Goal: Information Seeking & Learning: Learn about a topic

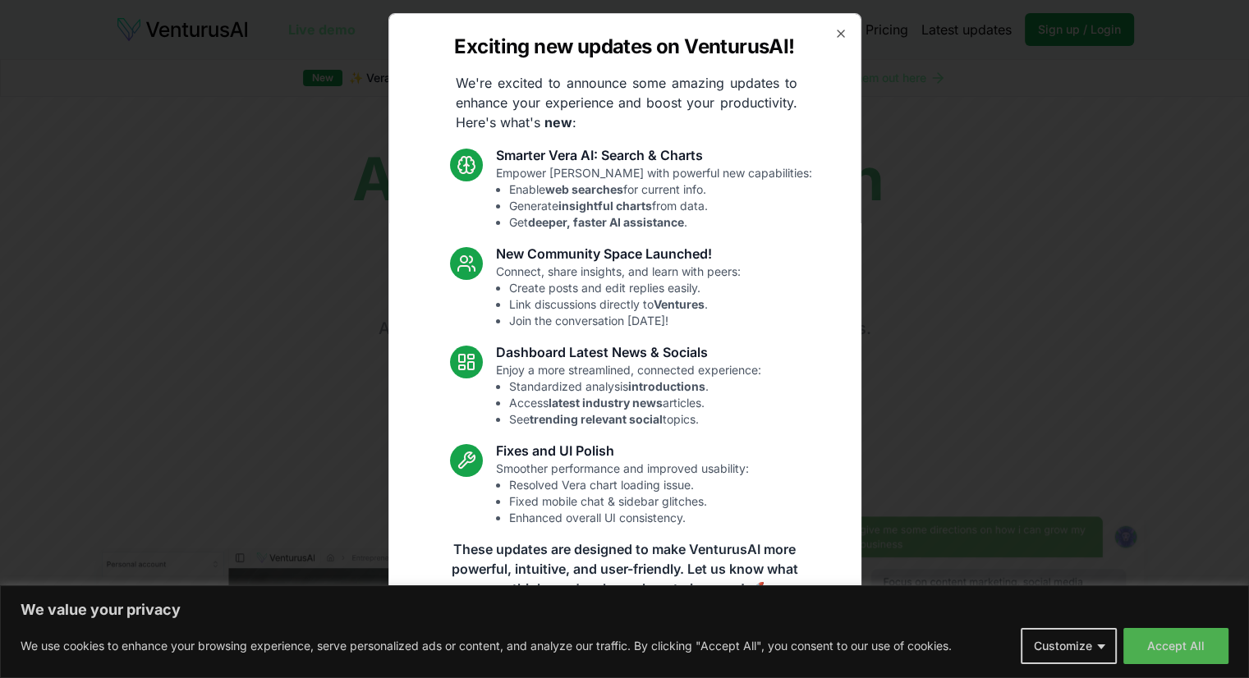
click at [834, 34] on icon "button" at bounding box center [840, 33] width 13 height 13
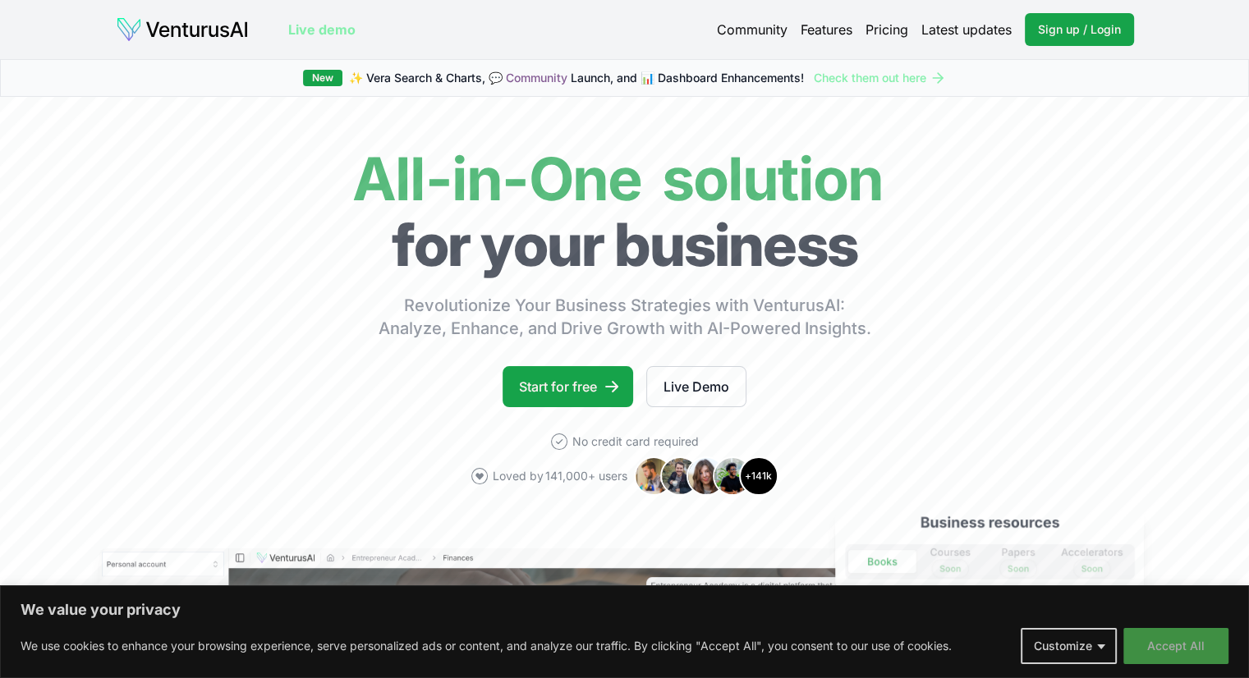
click at [1159, 644] on button "Accept All" at bounding box center [1176, 646] width 105 height 36
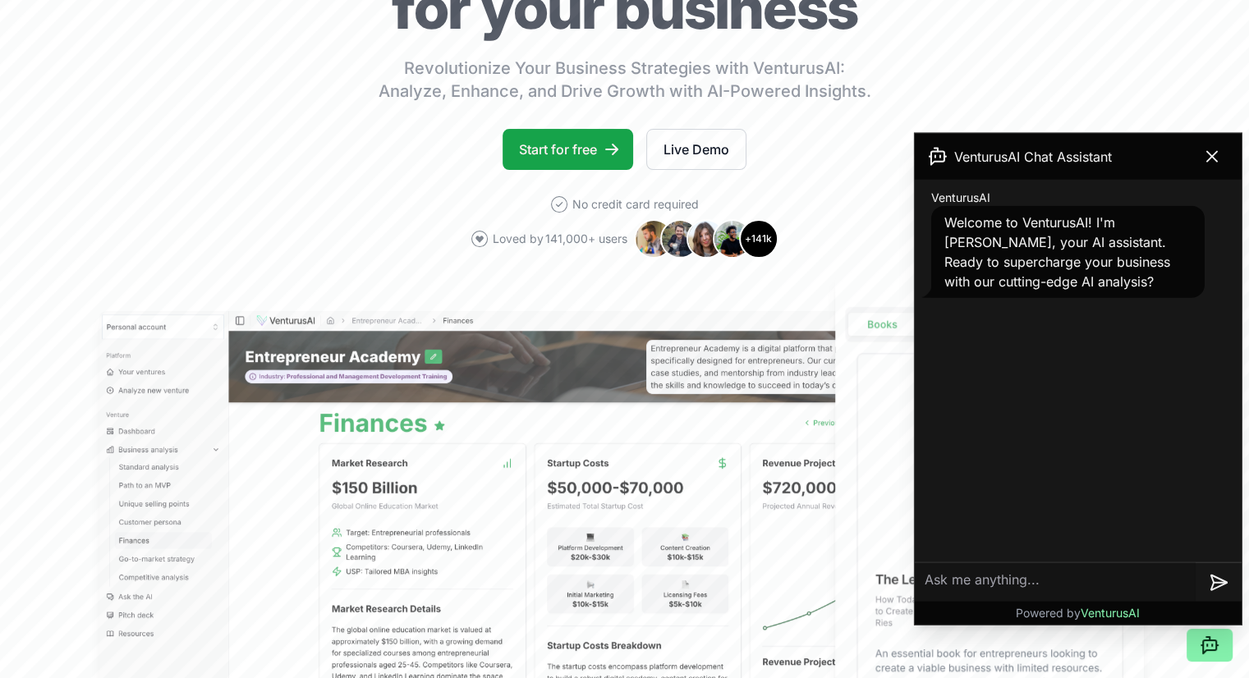
scroll to position [246, 0]
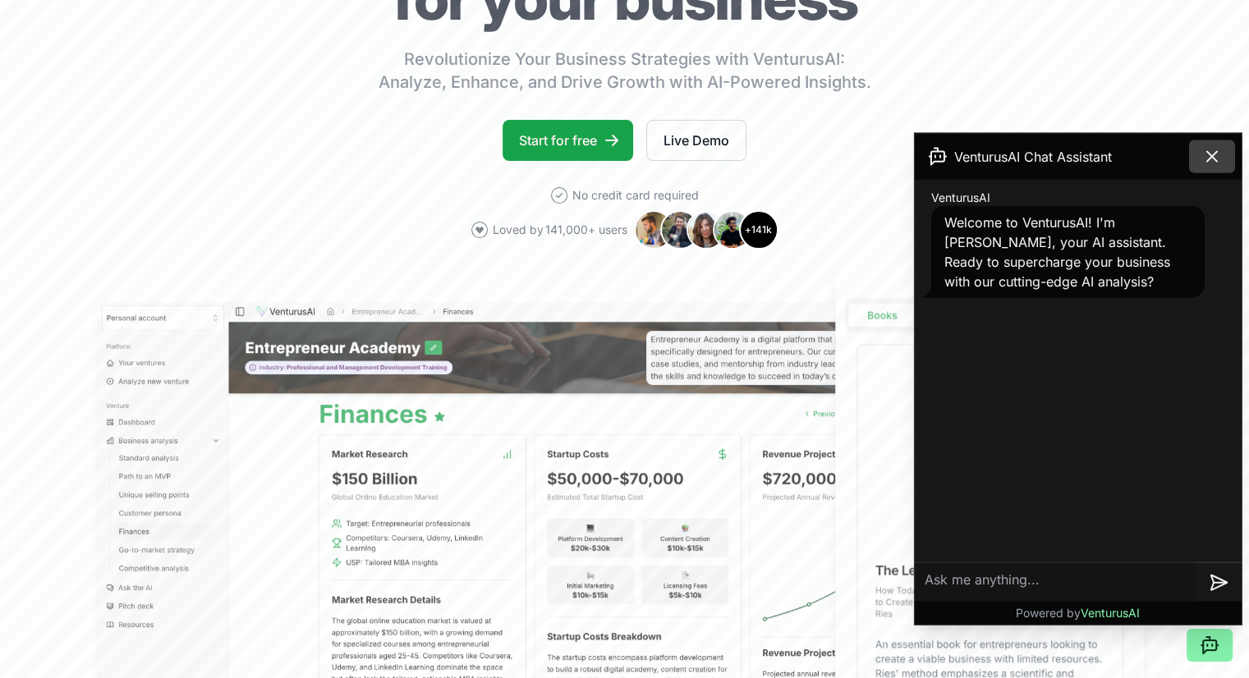
click at [1202, 159] on icon at bounding box center [1212, 157] width 20 height 20
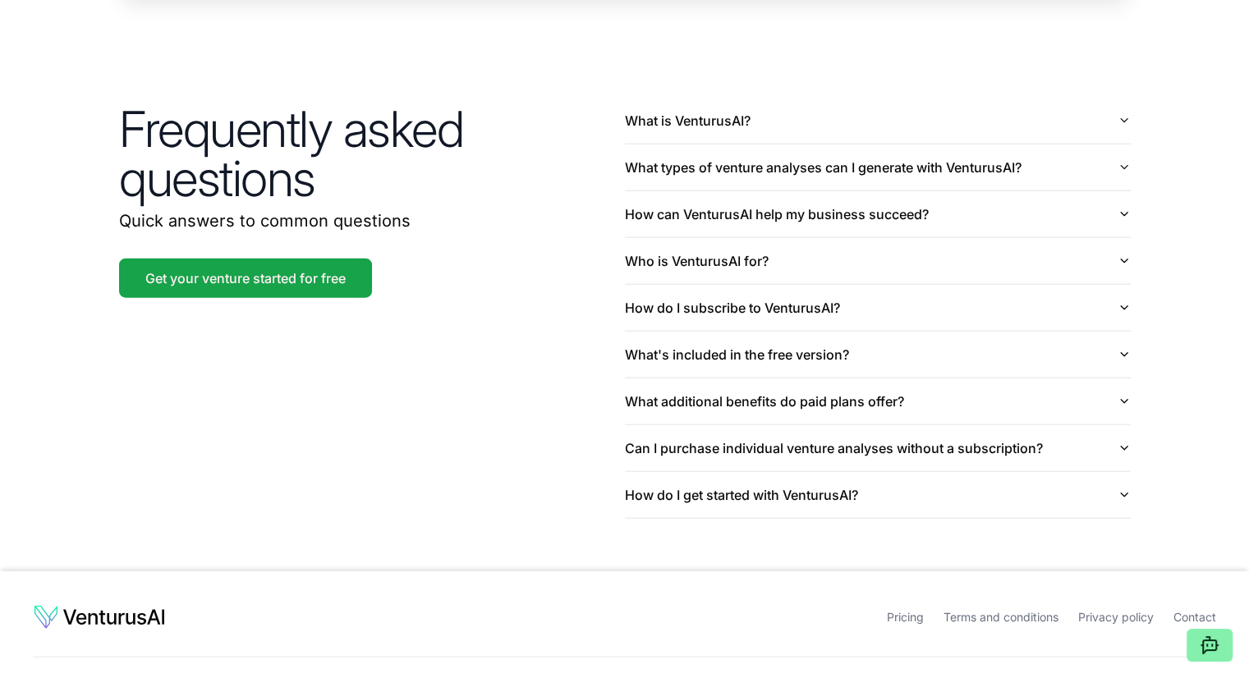
scroll to position [3903, 0]
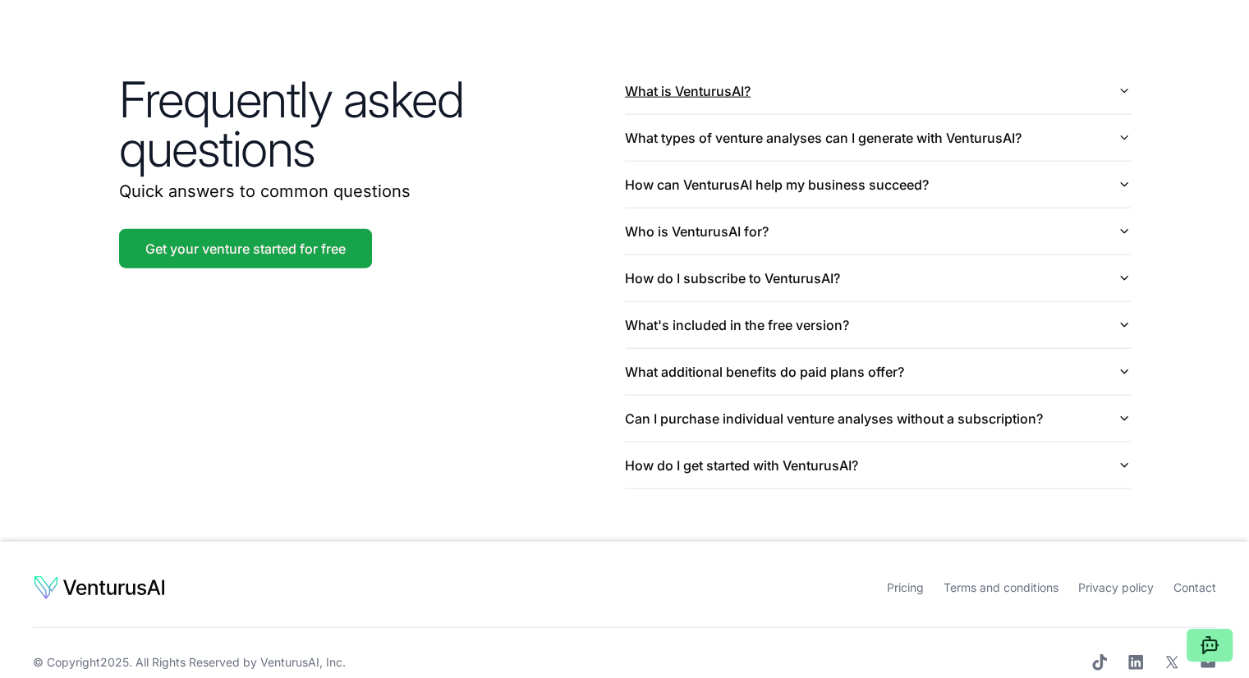
click at [1118, 85] on icon "button" at bounding box center [1124, 91] width 13 height 13
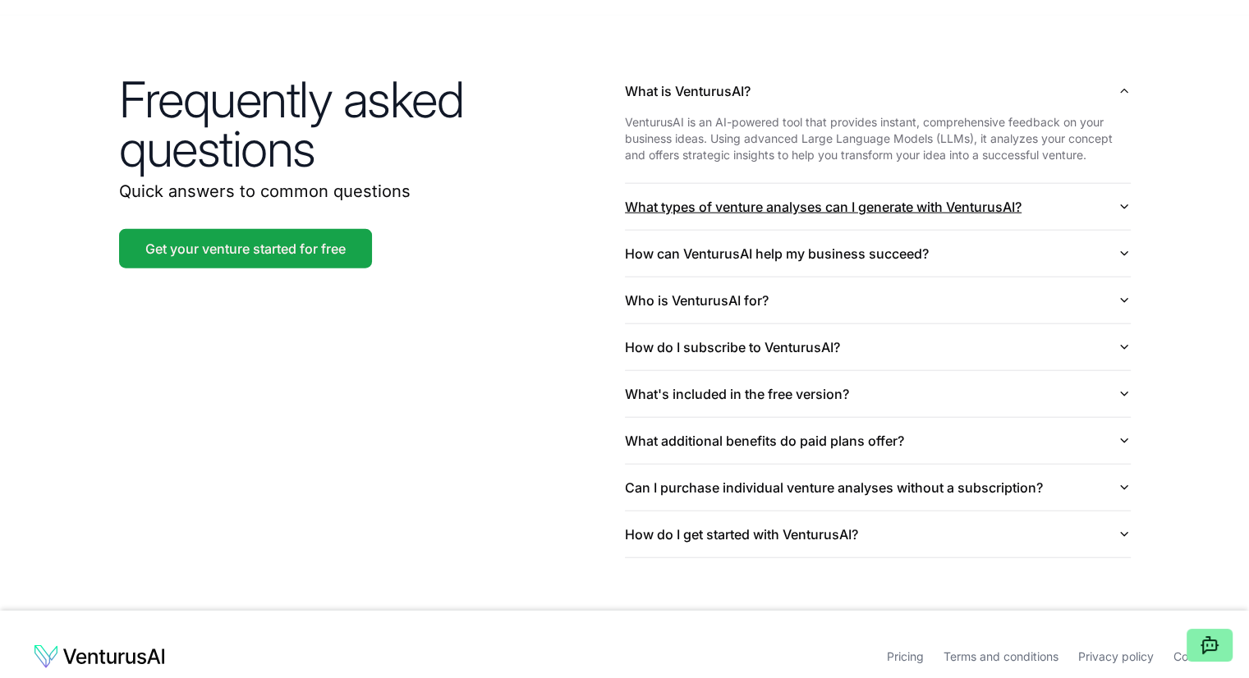
click at [1087, 184] on button "What types of venture analyses can I generate with VenturusAI?" at bounding box center [878, 207] width 506 height 46
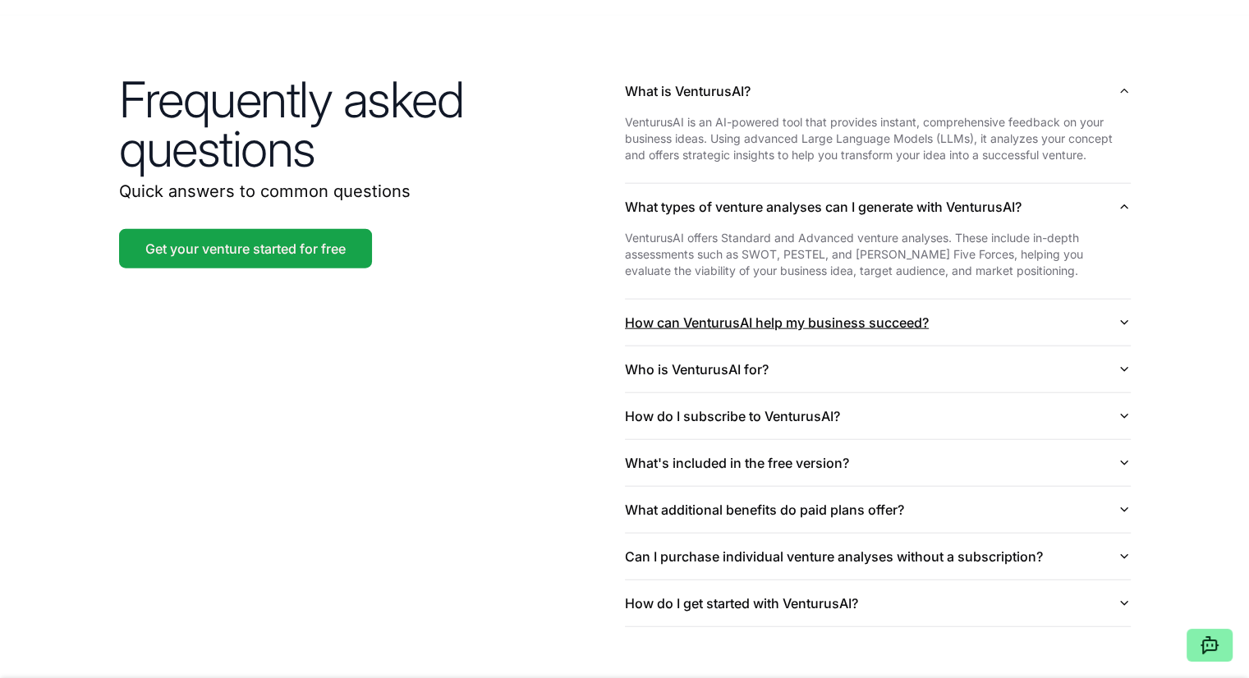
click at [1117, 308] on button "How can VenturusAI help my business succeed?" at bounding box center [878, 323] width 506 height 46
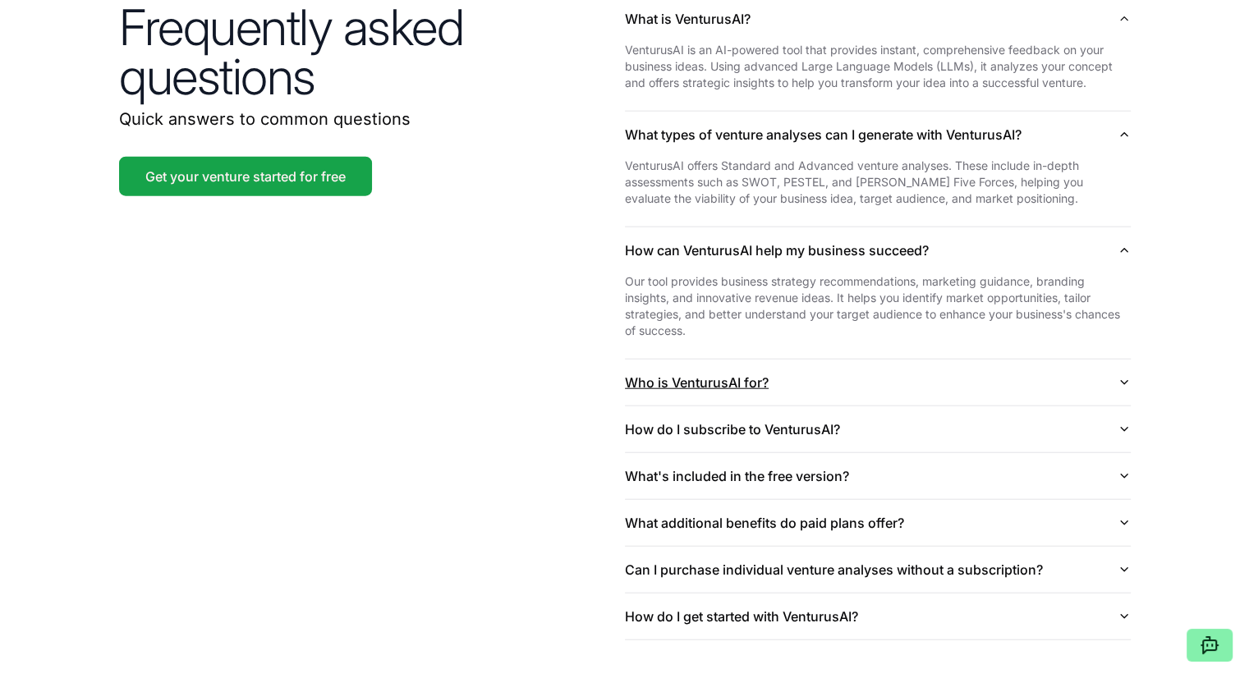
scroll to position [3985, 0]
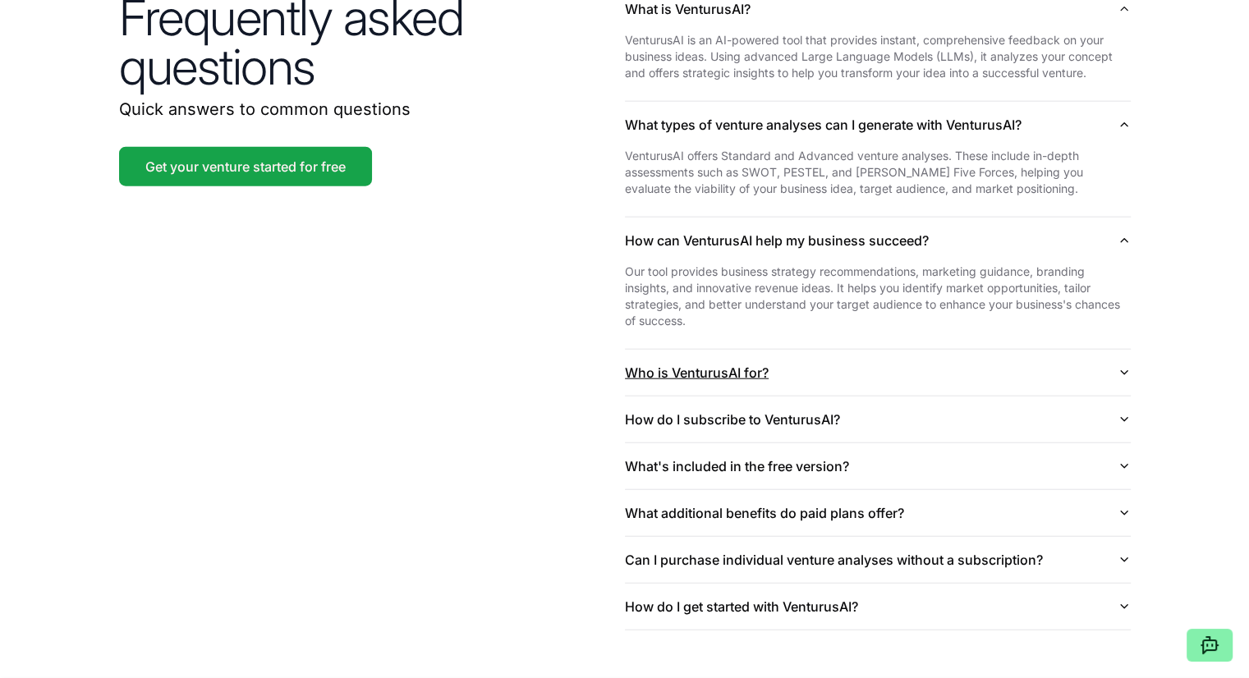
click at [1101, 350] on button "Who is VenturusAI for?" at bounding box center [878, 373] width 506 height 46
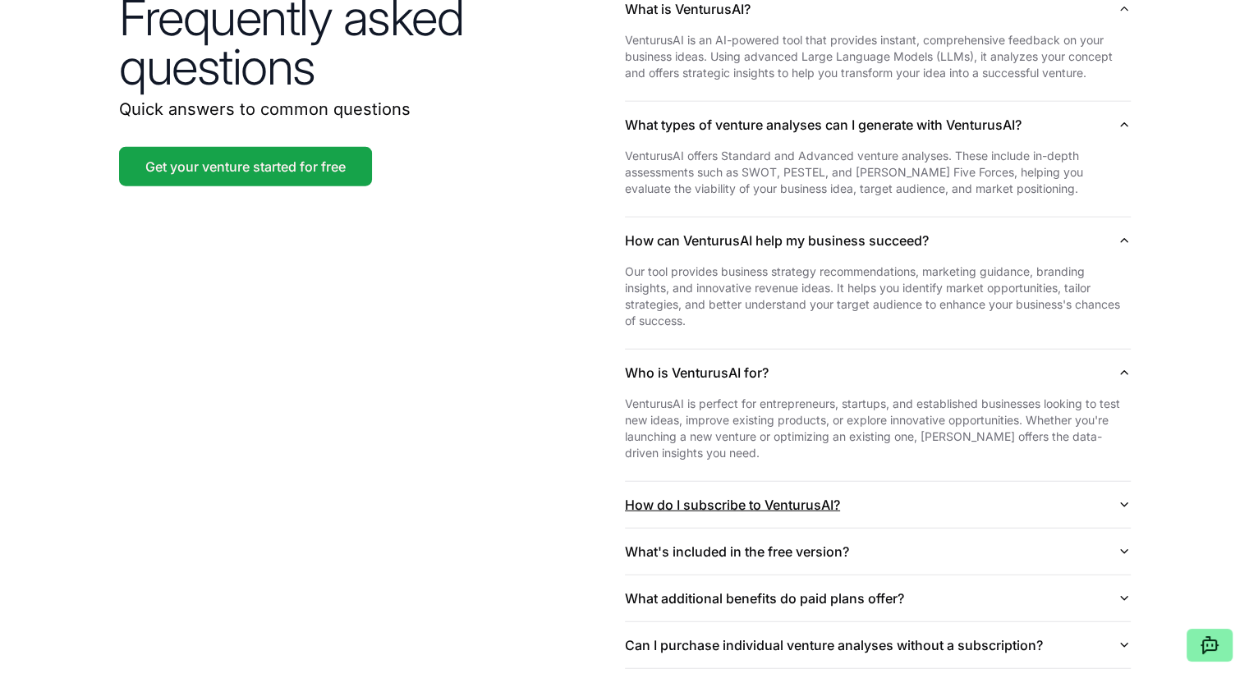
click at [1082, 482] on button "How do I subscribe to VenturusAI?" at bounding box center [878, 505] width 506 height 46
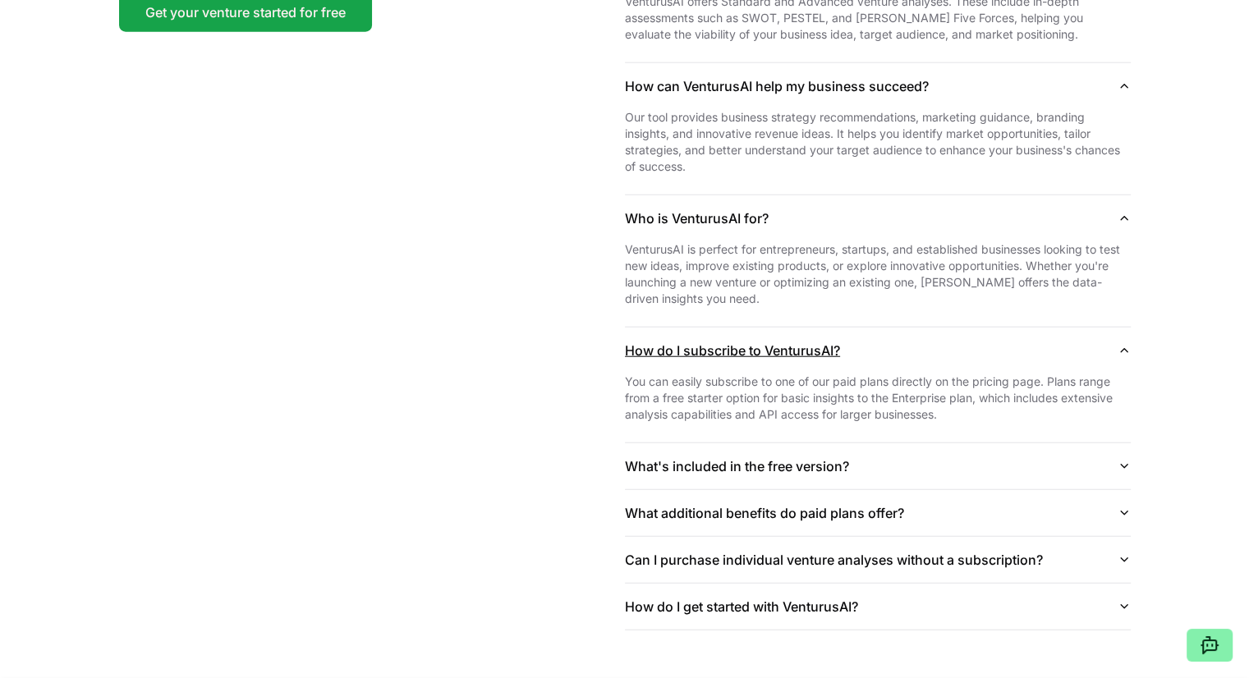
scroll to position [4149, 0]
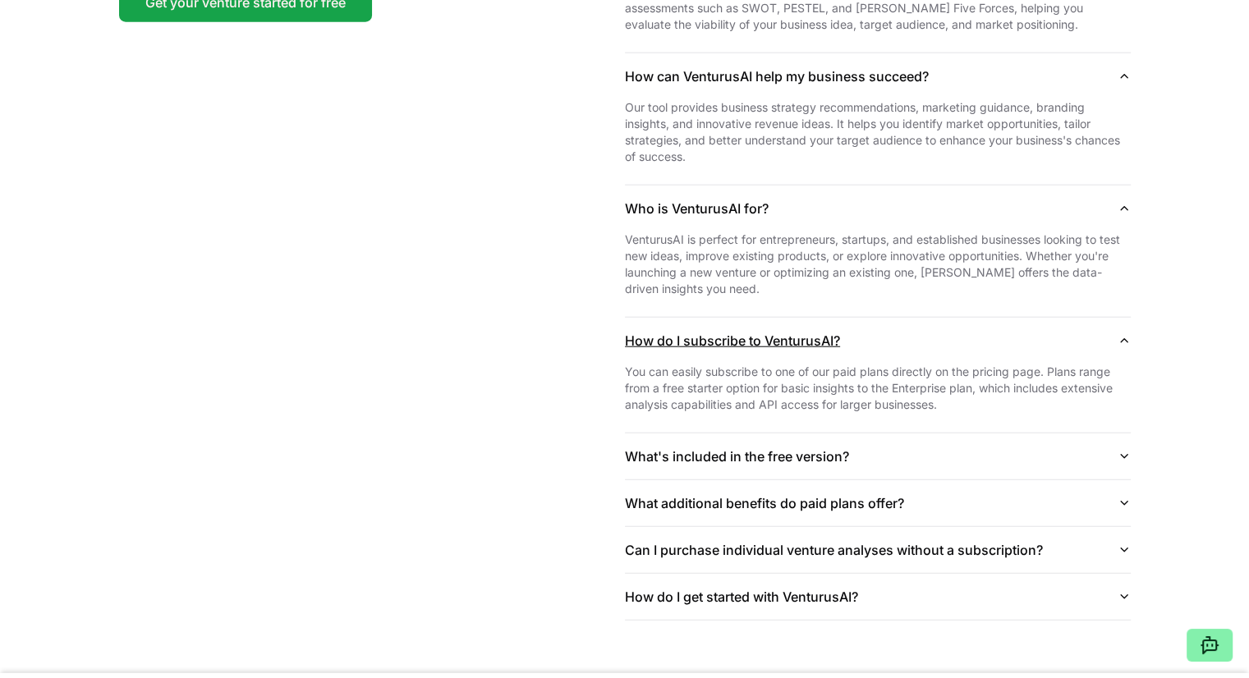
click at [1105, 327] on button "How do I subscribe to VenturusAI?" at bounding box center [878, 341] width 506 height 46
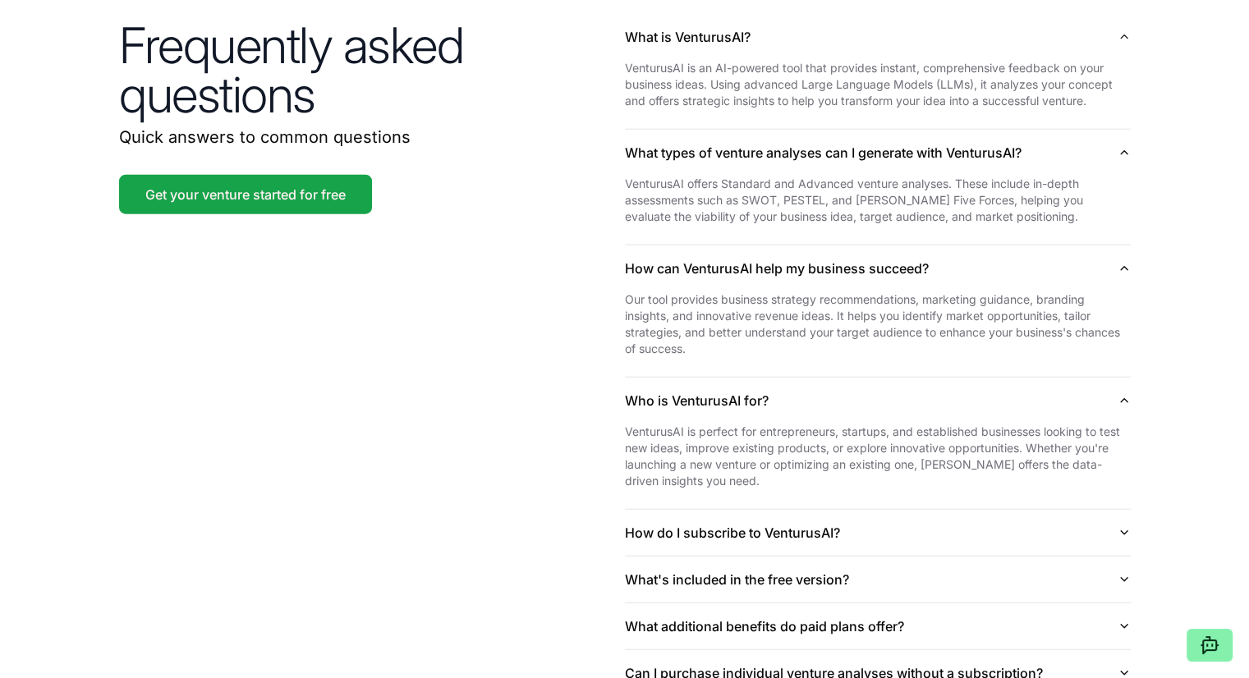
scroll to position [3903, 0]
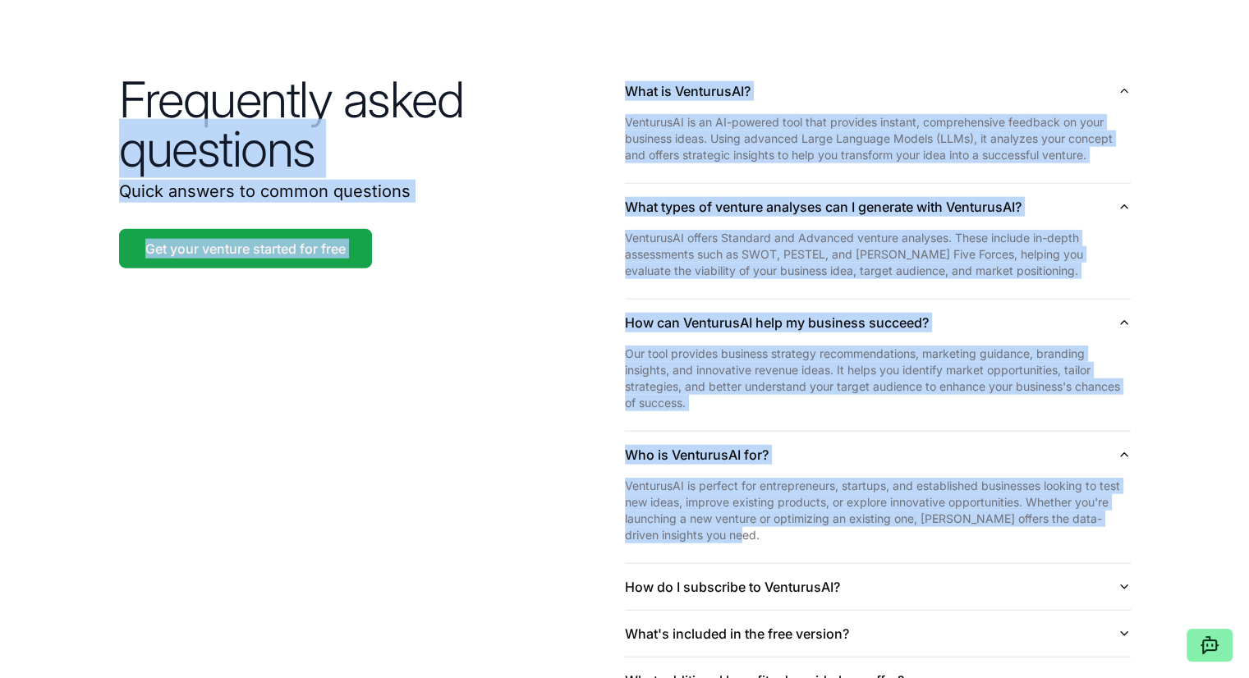
drag, startPoint x: 614, startPoint y: 57, endPoint x: 874, endPoint y: 517, distance: 528.1
click at [874, 517] on div "Frequently asked questions Quick answers to common questions Get your venture s…" at bounding box center [624, 433] width 1051 height 835
copy div "questions Quick answers to common questions Get your venture started for free W…"
click at [425, 270] on div "Frequently asked questions Quick answers to common questions Get your venture s…" at bounding box center [624, 433] width 1051 height 835
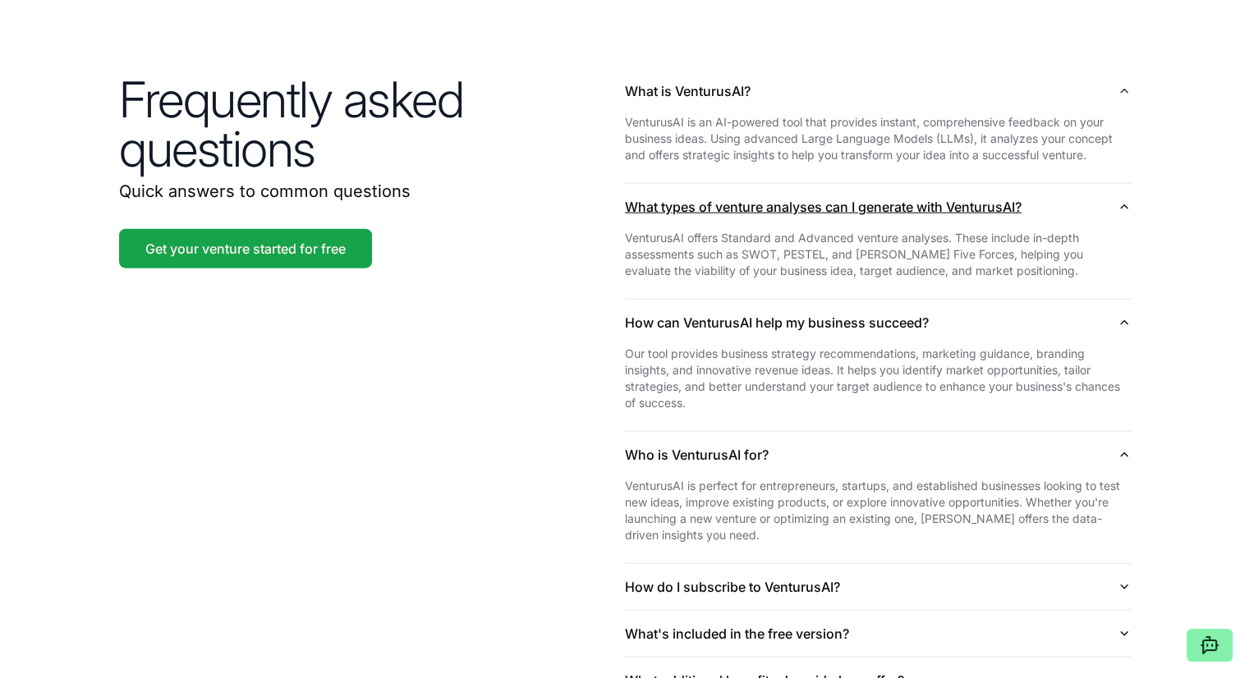
drag, startPoint x: 627, startPoint y: 66, endPoint x: 669, endPoint y: 159, distance: 102.2
click at [669, 159] on div "What is VenturusAI? VenturusAI is an AI-powered tool that provides instant, com…" at bounding box center [878, 433] width 506 height 730
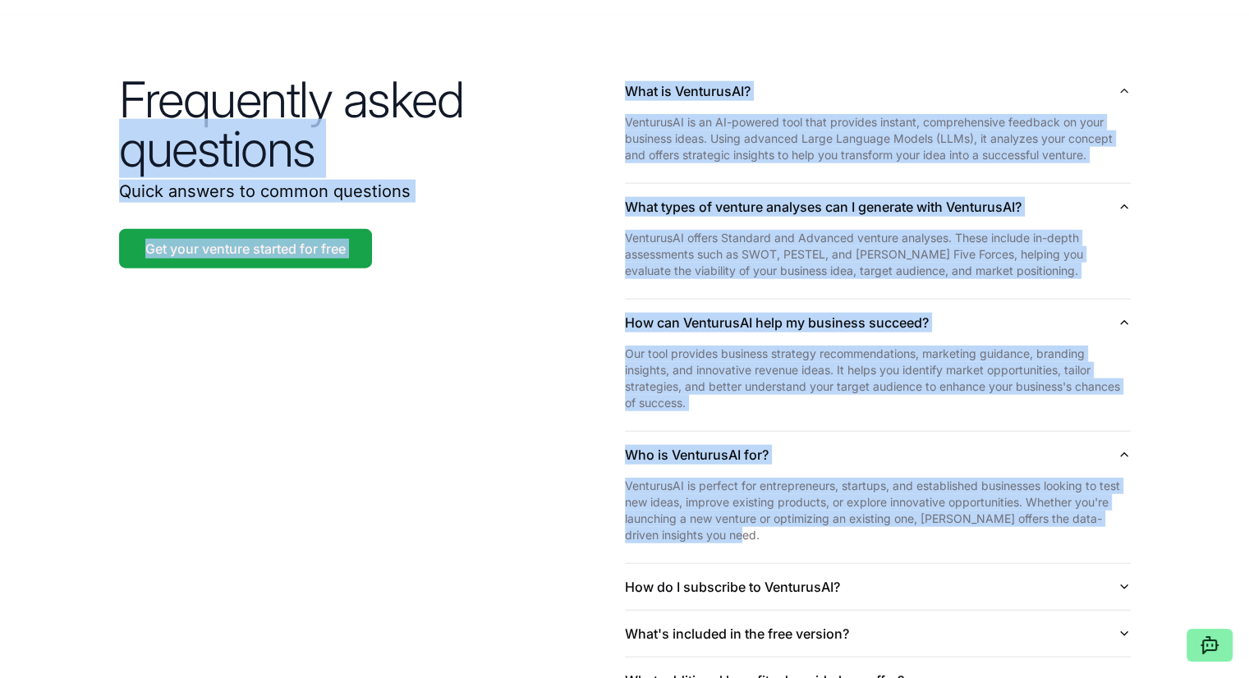
drag, startPoint x: 590, startPoint y: 64, endPoint x: 816, endPoint y: 513, distance: 503.2
click at [816, 513] on div "Frequently asked questions Quick answers to common questions Get your venture s…" at bounding box center [624, 433] width 1051 height 835
copy div "questions Quick answers to common questions Get your venture started for free W…"
